Goal: Transaction & Acquisition: Subscribe to service/newsletter

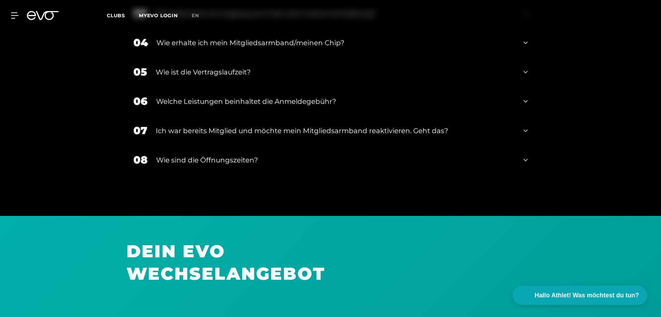
scroll to position [1233, 0]
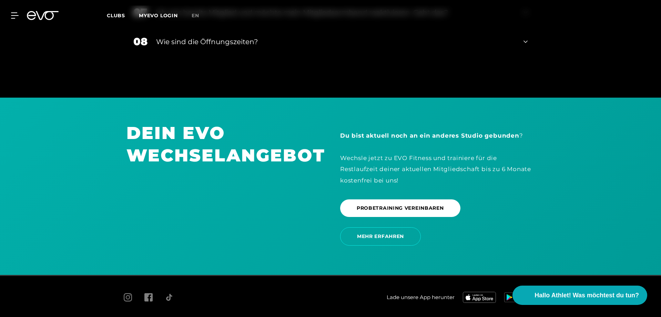
scroll to position [1474, 0]
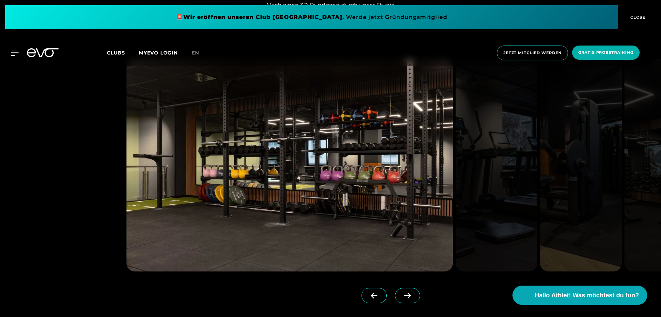
scroll to position [862, 0]
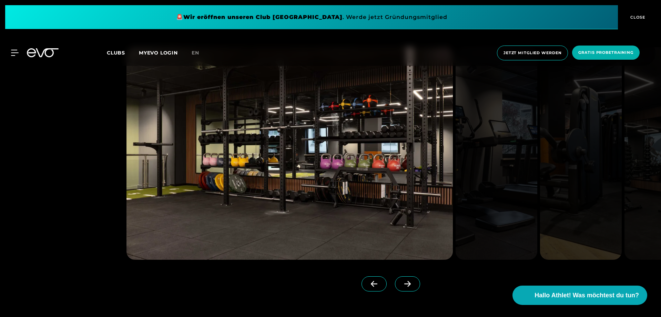
click at [404, 282] on icon at bounding box center [407, 284] width 7 height 6
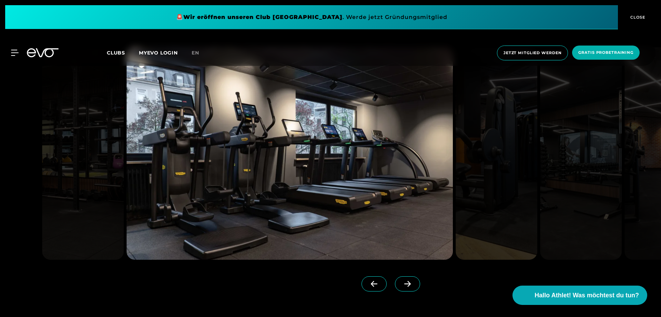
click at [402, 282] on icon at bounding box center [408, 284] width 12 height 6
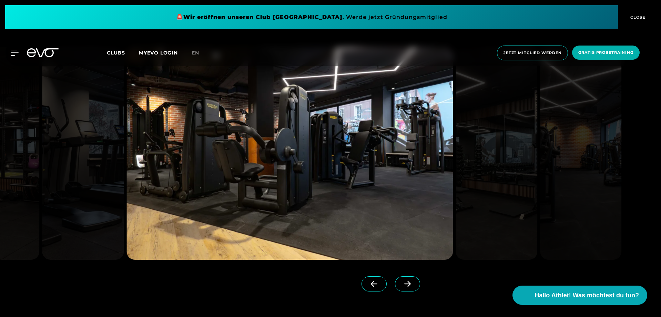
click at [371, 283] on icon at bounding box center [374, 284] width 7 height 6
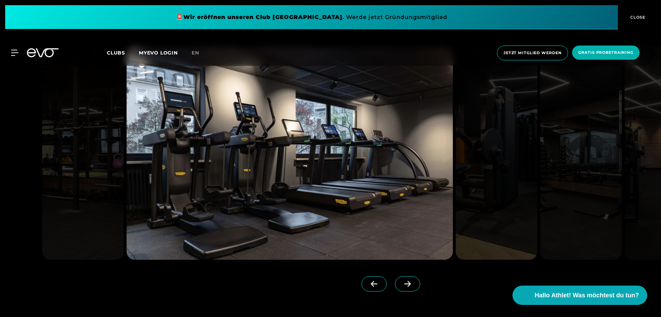
click at [404, 284] on icon at bounding box center [407, 284] width 7 height 6
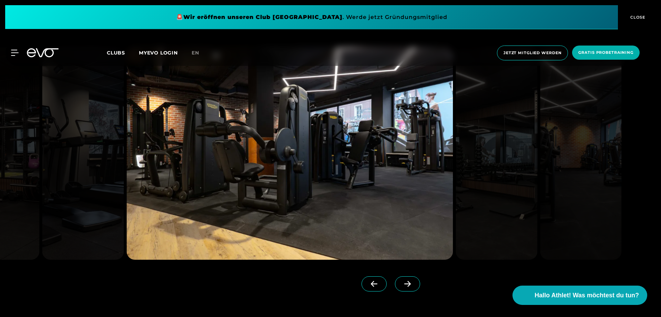
click at [404, 284] on icon at bounding box center [407, 284] width 7 height 6
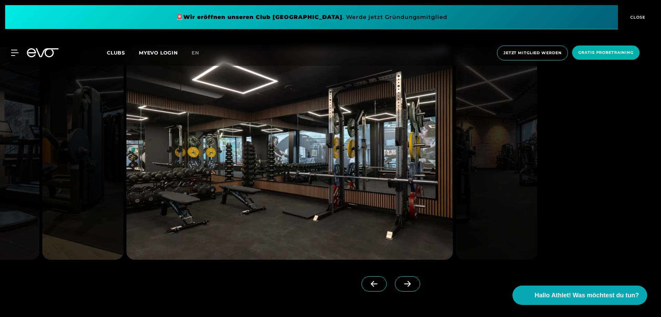
click at [404, 284] on icon at bounding box center [407, 284] width 7 height 6
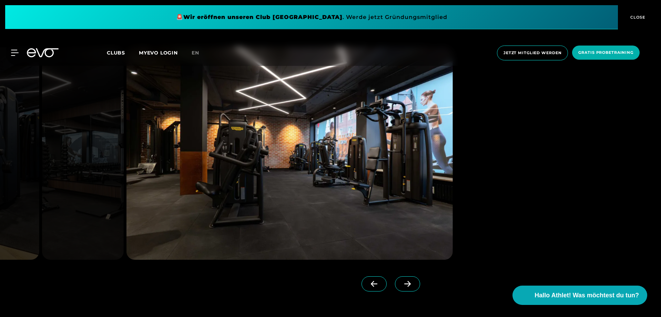
click at [404, 284] on icon at bounding box center [407, 284] width 7 height 6
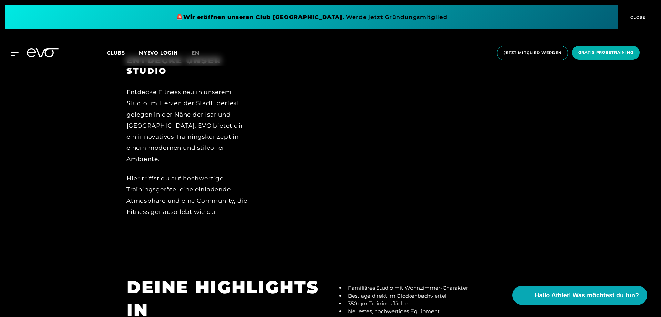
scroll to position [1172, 0]
